Goal: Task Accomplishment & Management: Complete application form

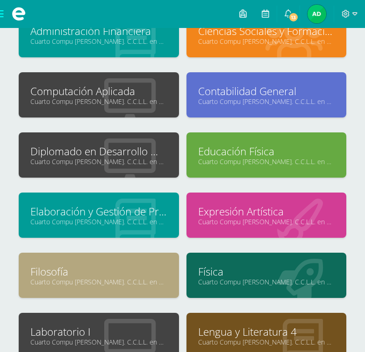
scroll to position [93, 0]
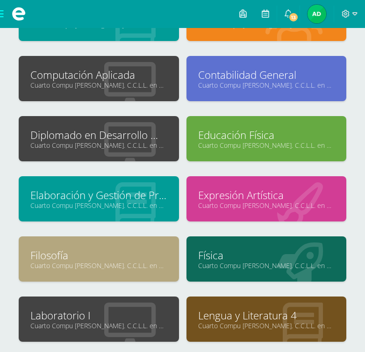
click at [101, 134] on link "Diplomado en Desarrollo Web" at bounding box center [98, 135] width 137 height 14
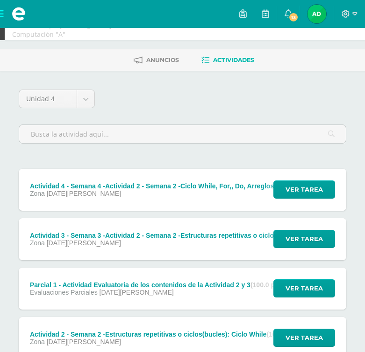
scroll to position [47, 0]
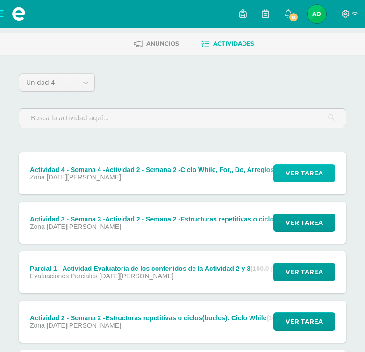
click at [296, 166] on span "Ver tarea" at bounding box center [303, 173] width 37 height 17
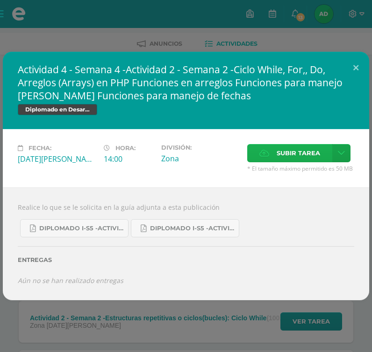
click at [291, 151] on span "Subir tarea" at bounding box center [297, 153] width 43 height 17
click at [0, 0] on input "Subir tarea" at bounding box center [0, 0] width 0 height 0
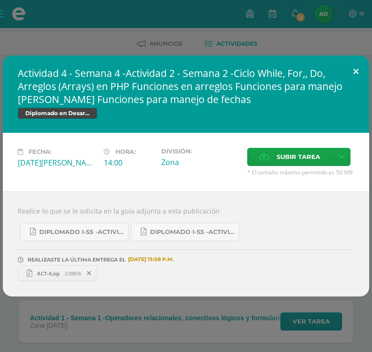
click at [352, 73] on button at bounding box center [355, 72] width 27 height 32
